Goal: Find specific page/section: Find specific page/section

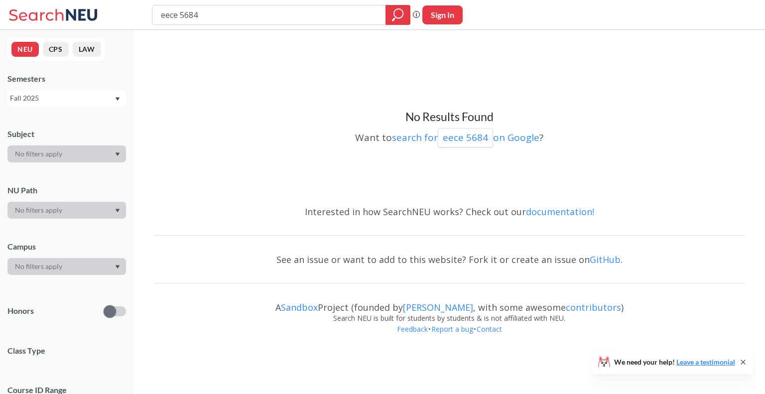
drag, startPoint x: 216, startPoint y: 16, endPoint x: 128, endPoint y: 30, distance: 89.8
click at [128, 30] on div "eece 5684 Phrase search guarantees the exact search appears in the results. Ex.…" at bounding box center [382, 175] width 765 height 350
type input "farhat"
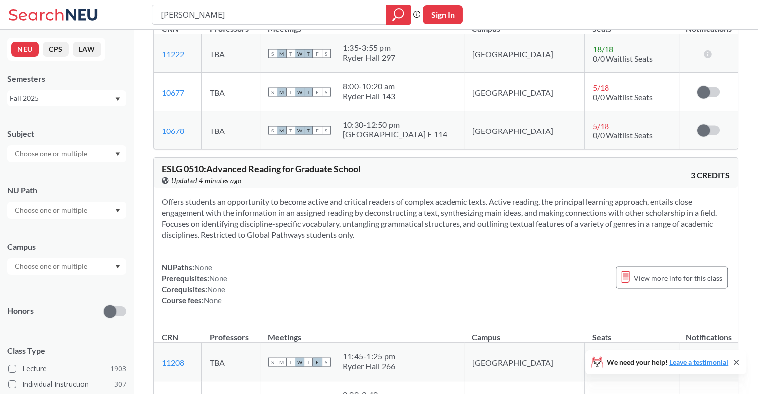
scroll to position [2056, 0]
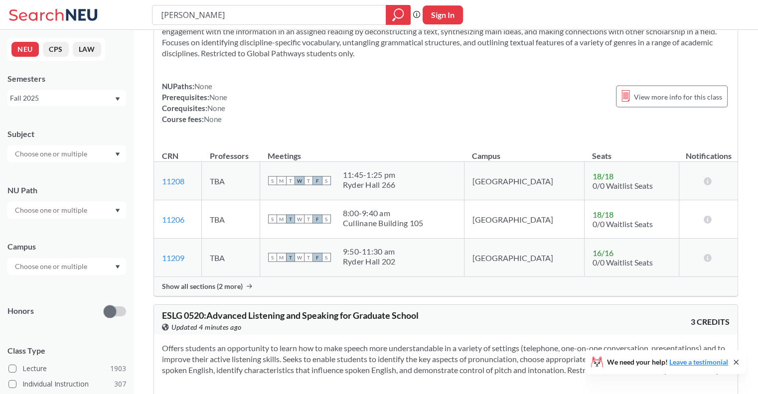
click at [162, 13] on input "farhat" at bounding box center [269, 14] width 219 height 17
type input "amir farhat"
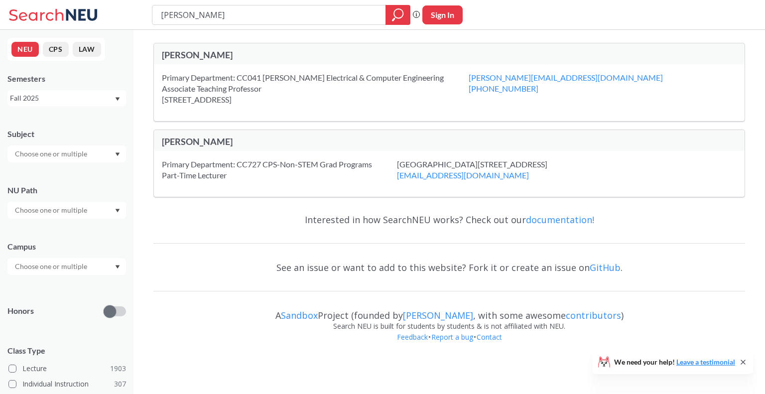
drag, startPoint x: 225, startPoint y: 12, endPoint x: 111, endPoint y: 20, distance: 114.9
click at [111, 20] on div "amir farhat Phrase search guarantees the exact search appears in the results. E…" at bounding box center [382, 15] width 765 height 30
type input "eece"
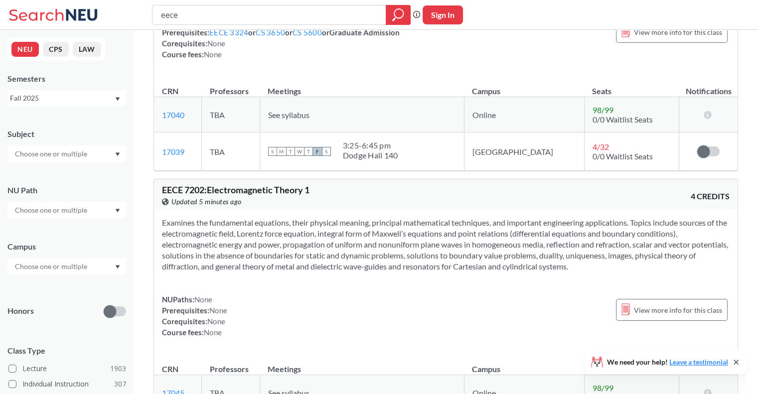
scroll to position [7705, 0]
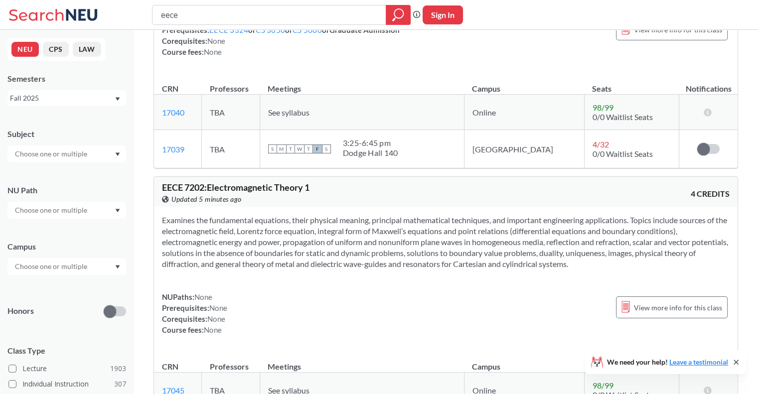
click at [735, 362] on icon at bounding box center [736, 362] width 8 height 8
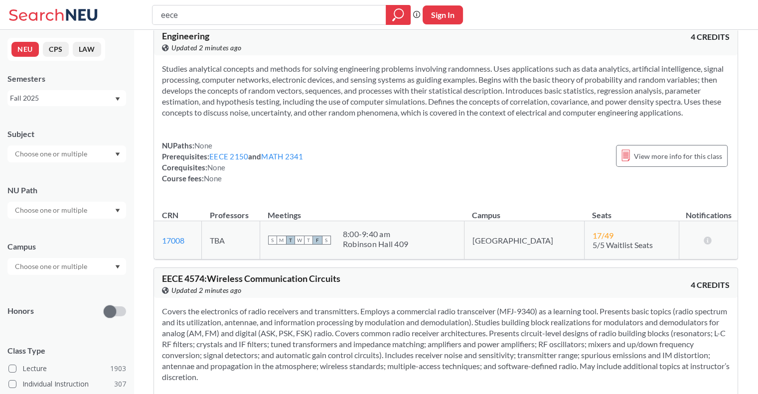
scroll to position [8265, 0]
